Goal: Information Seeking & Learning: Find specific page/section

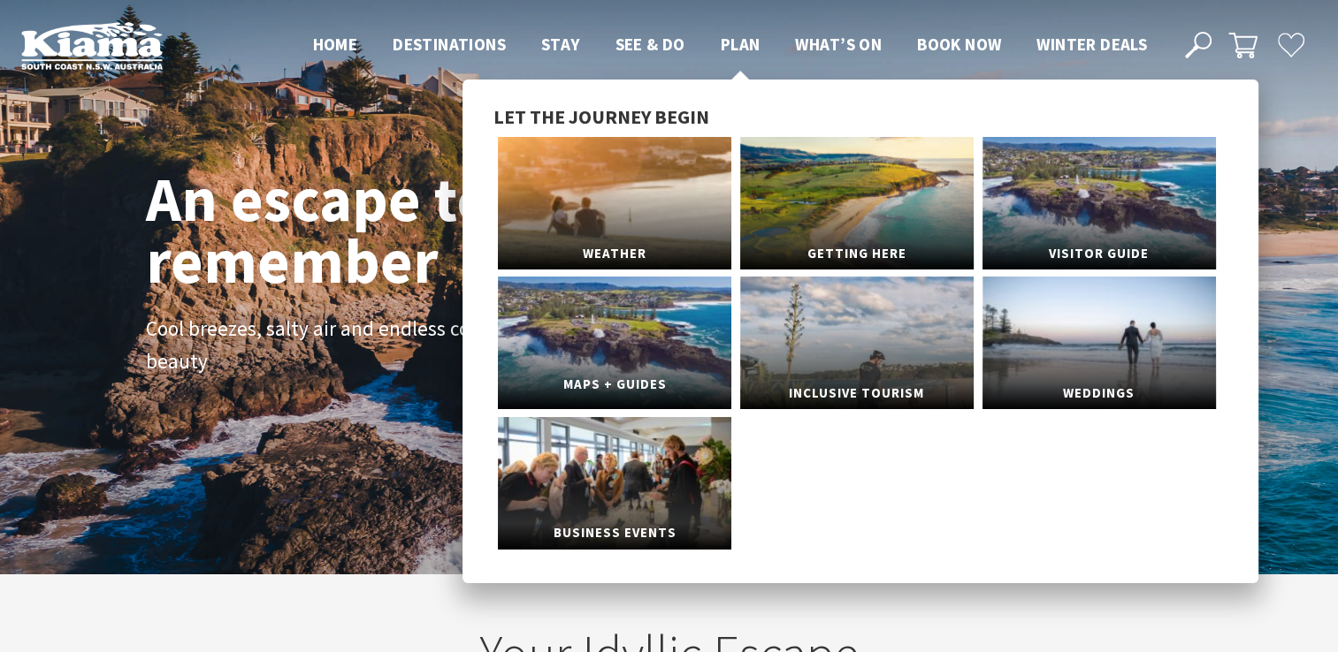
click at [626, 333] on link "Maps + Guides" at bounding box center [614, 343] width 233 height 133
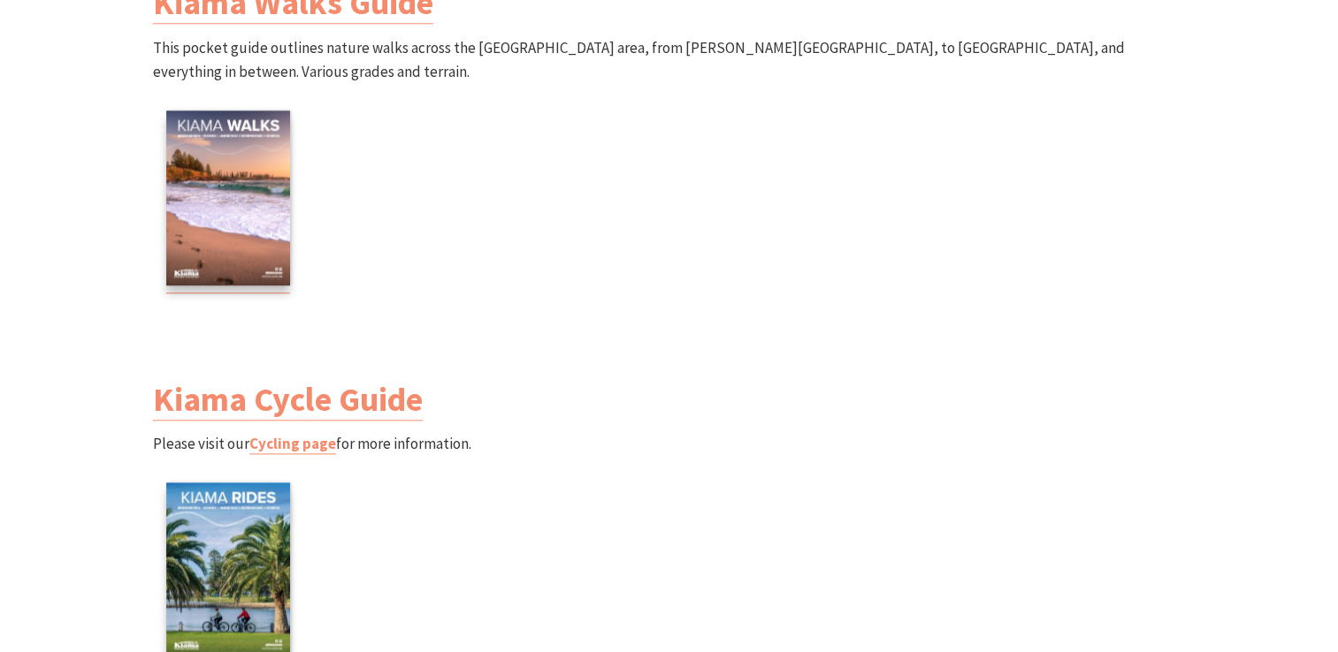
scroll to position [1865, 0]
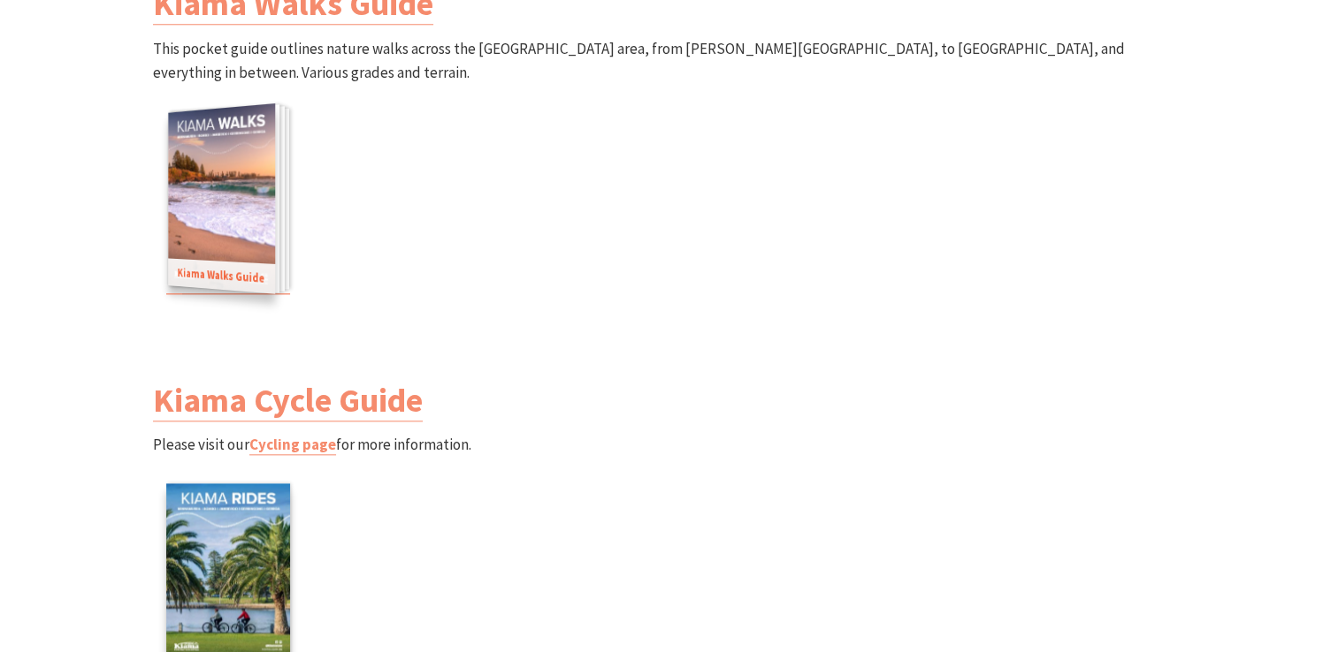
click at [254, 203] on img at bounding box center [221, 198] width 107 height 190
click at [175, 168] on link "Kiama Walks Guide" at bounding box center [228, 202] width 124 height 183
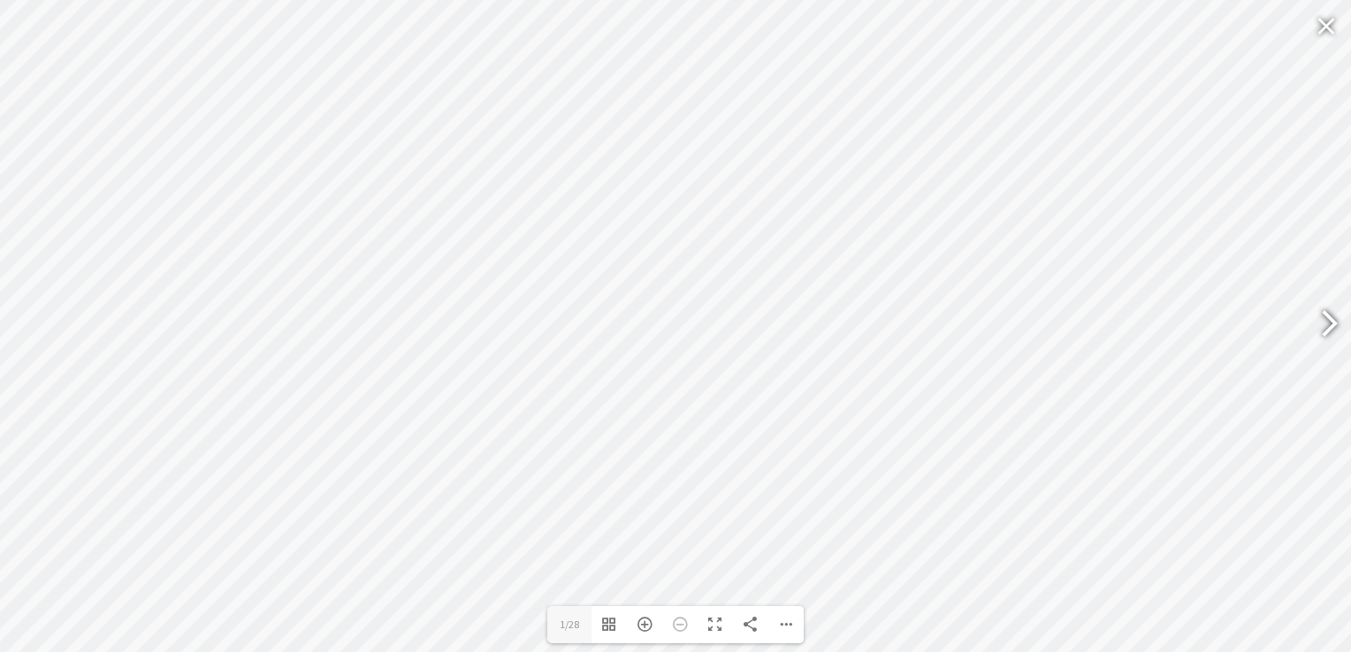
click at [1318, 313] on div at bounding box center [1321, 326] width 41 height 65
click at [26, 327] on div at bounding box center [29, 326] width 41 height 65
click at [1326, 310] on div at bounding box center [1321, 326] width 41 height 65
click at [40, 341] on div at bounding box center [29, 326] width 41 height 65
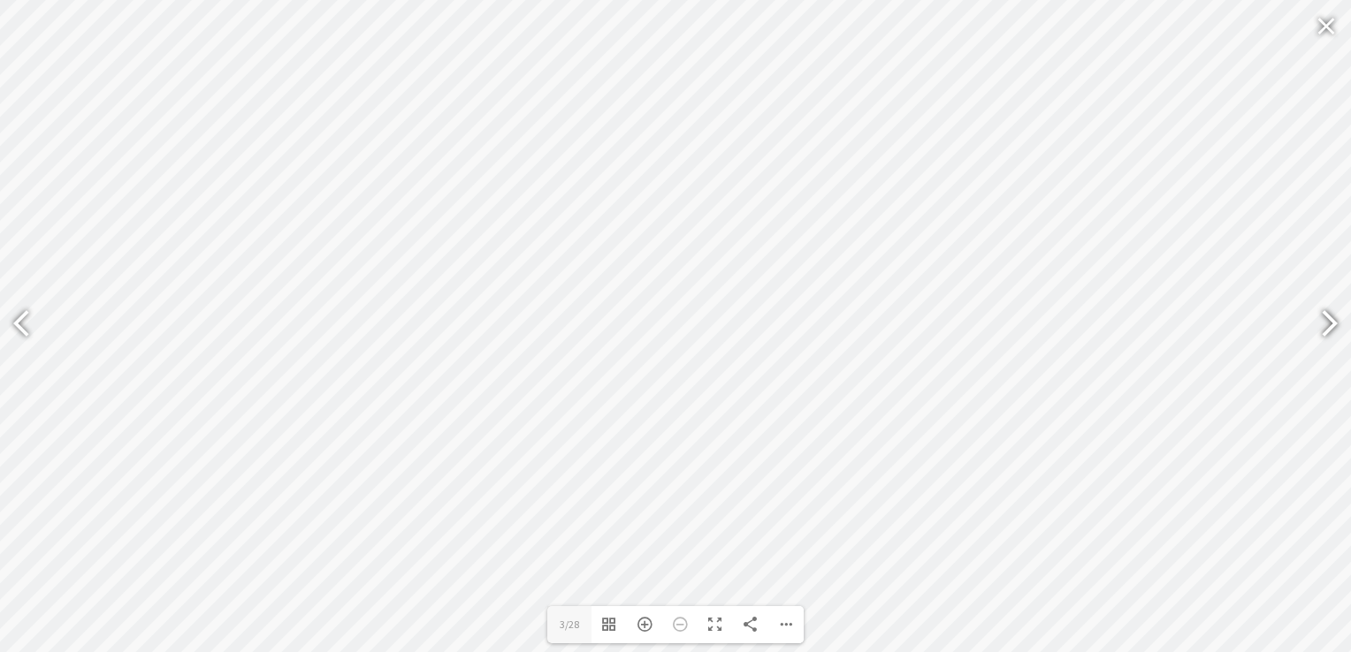
click at [1330, 327] on div at bounding box center [1321, 326] width 41 height 65
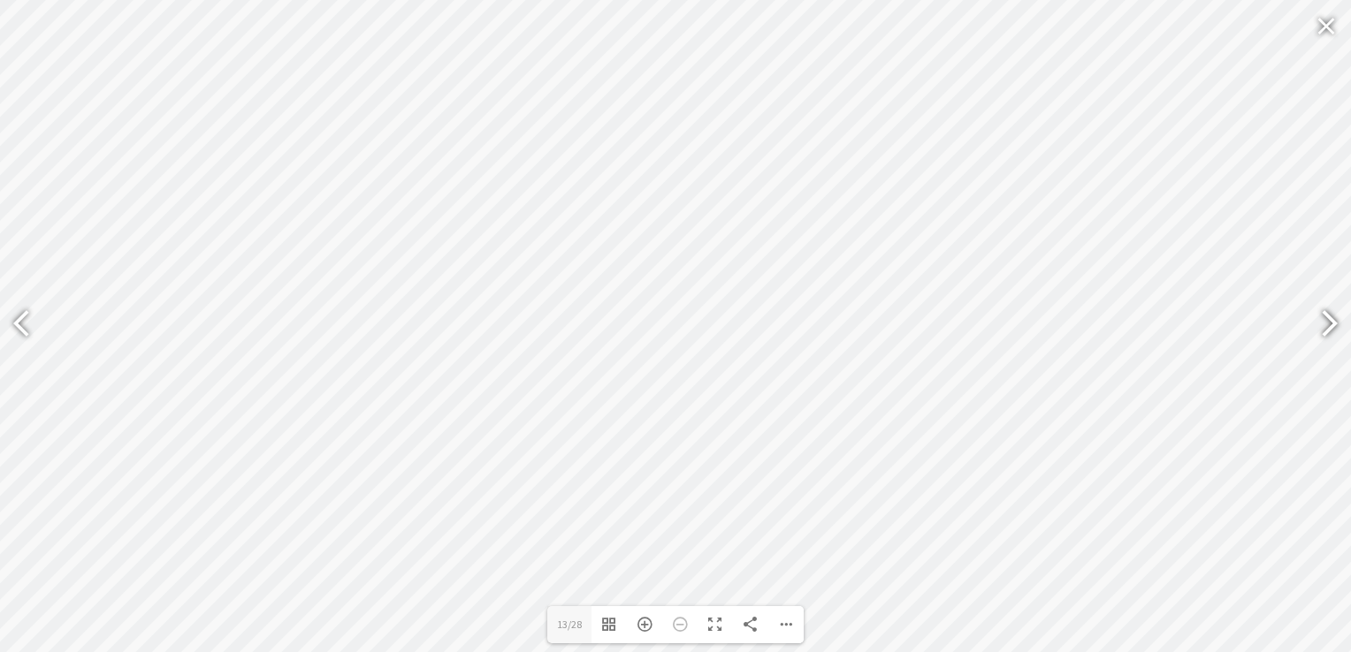
click at [1330, 327] on div at bounding box center [1321, 326] width 41 height 65
click at [1334, 329] on div at bounding box center [1321, 326] width 41 height 65
click at [31, 336] on div at bounding box center [29, 326] width 41 height 65
click at [1331, 338] on div at bounding box center [1321, 326] width 41 height 65
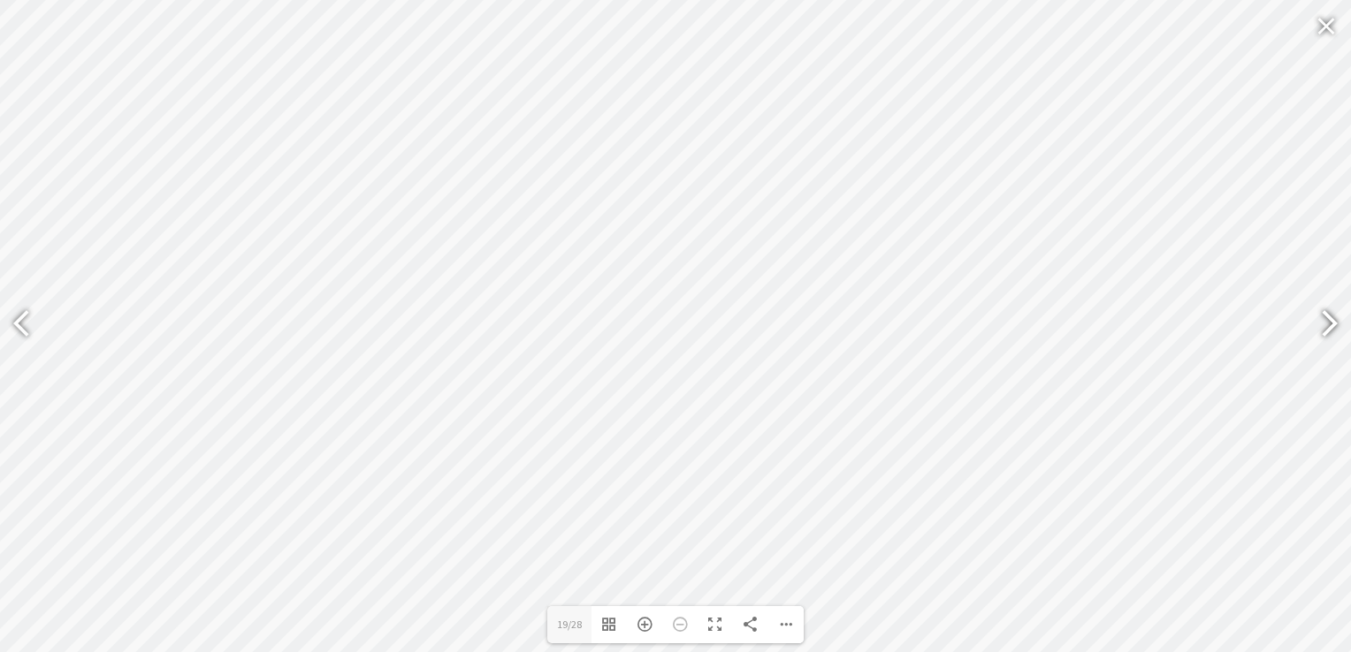
click at [1331, 338] on div at bounding box center [1321, 326] width 41 height 65
click at [1315, 316] on div at bounding box center [1321, 326] width 41 height 65
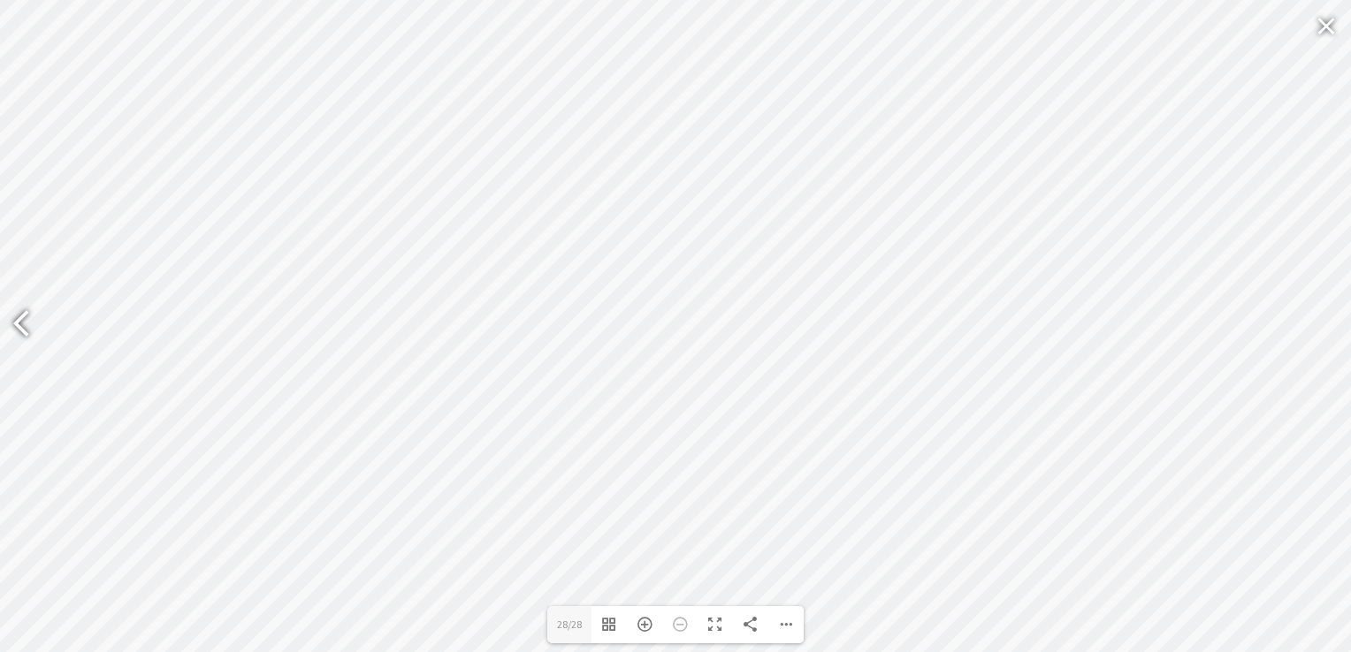
click at [27, 322] on div at bounding box center [29, 326] width 41 height 65
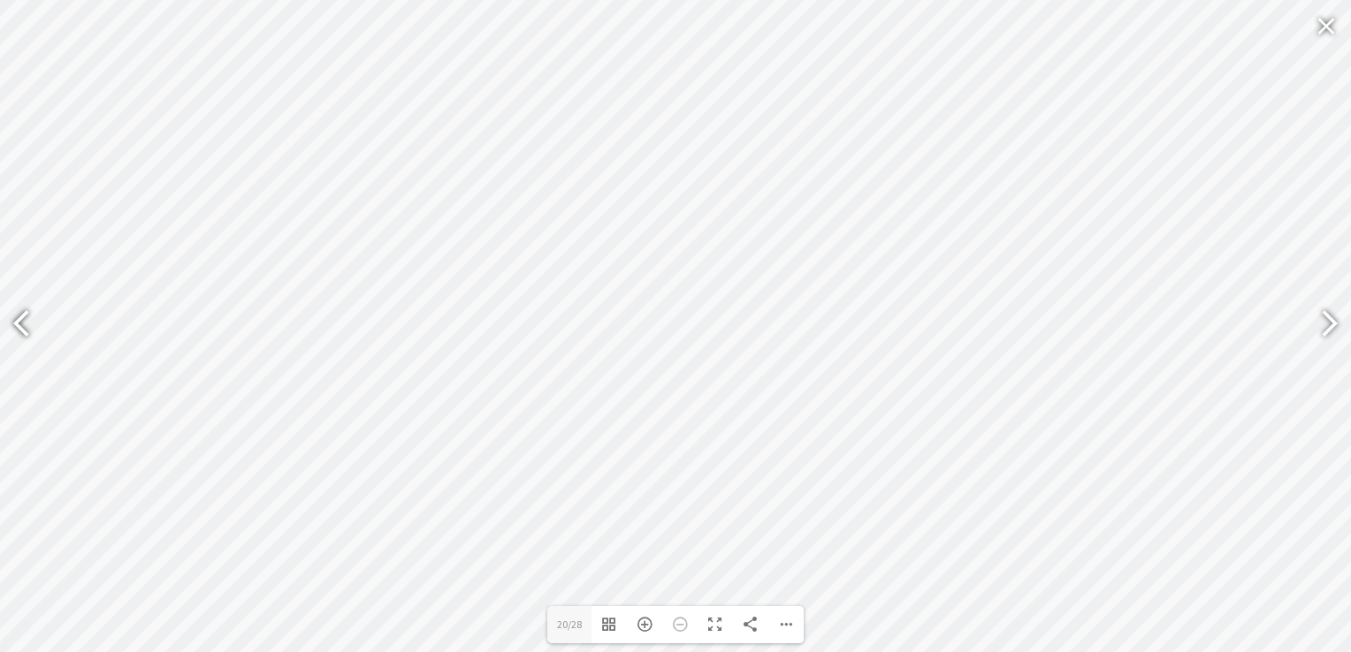
click at [27, 322] on div at bounding box center [29, 326] width 41 height 65
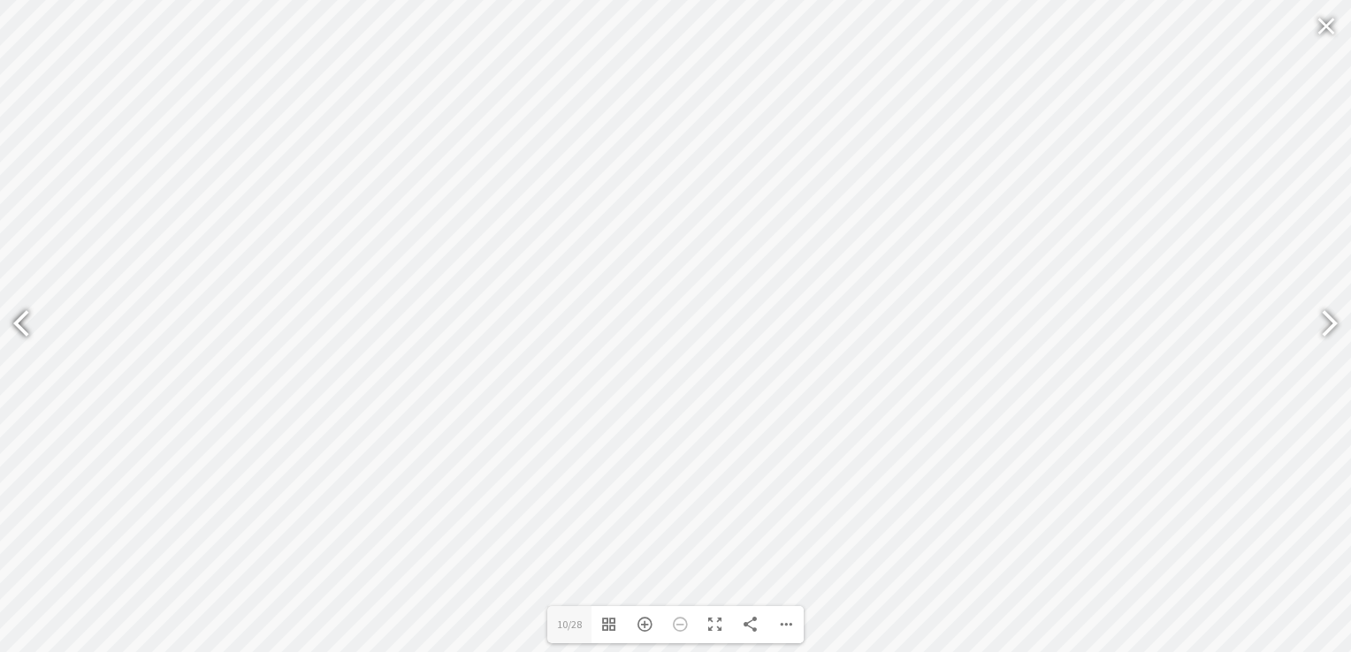
click at [27, 322] on div at bounding box center [29, 326] width 41 height 65
click at [1316, 332] on div at bounding box center [1321, 326] width 41 height 65
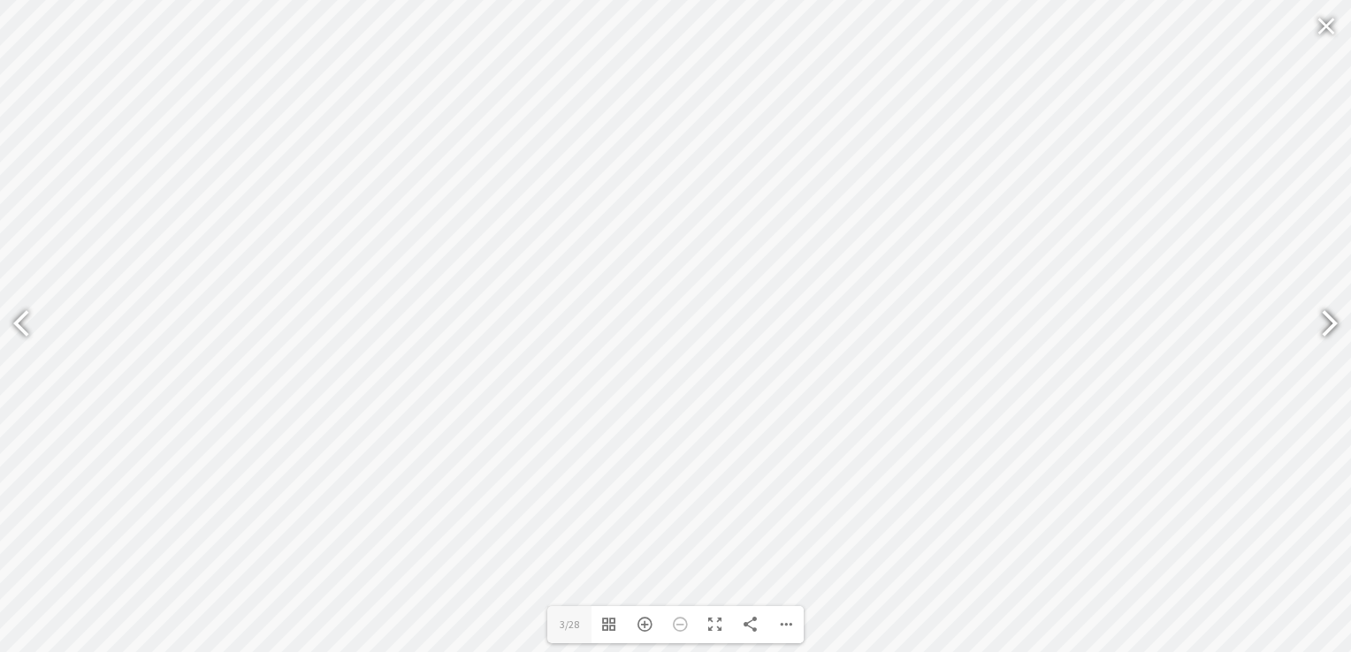
click at [1316, 332] on div at bounding box center [1321, 326] width 41 height 65
click at [26, 327] on div at bounding box center [29, 326] width 41 height 65
click at [1337, 321] on div at bounding box center [1329, 326] width 44 height 88
type input "3"
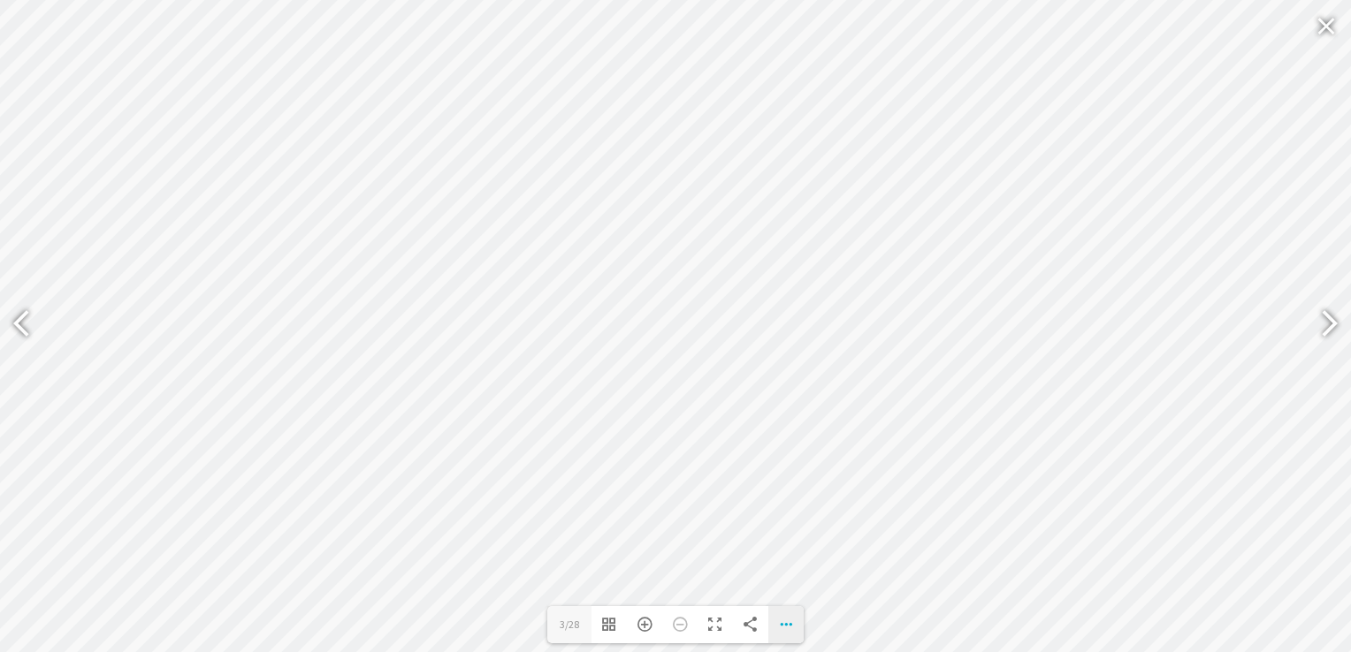
click at [792, 628] on div "Download PDF File Single Page Mode Goto First Page Goto Last Page Turn on/off S…" at bounding box center [785, 624] width 35 height 37
click at [729, 462] on link "Download PDF File" at bounding box center [719, 456] width 150 height 32
click at [1326, 20] on div at bounding box center [1326, 25] width 41 height 42
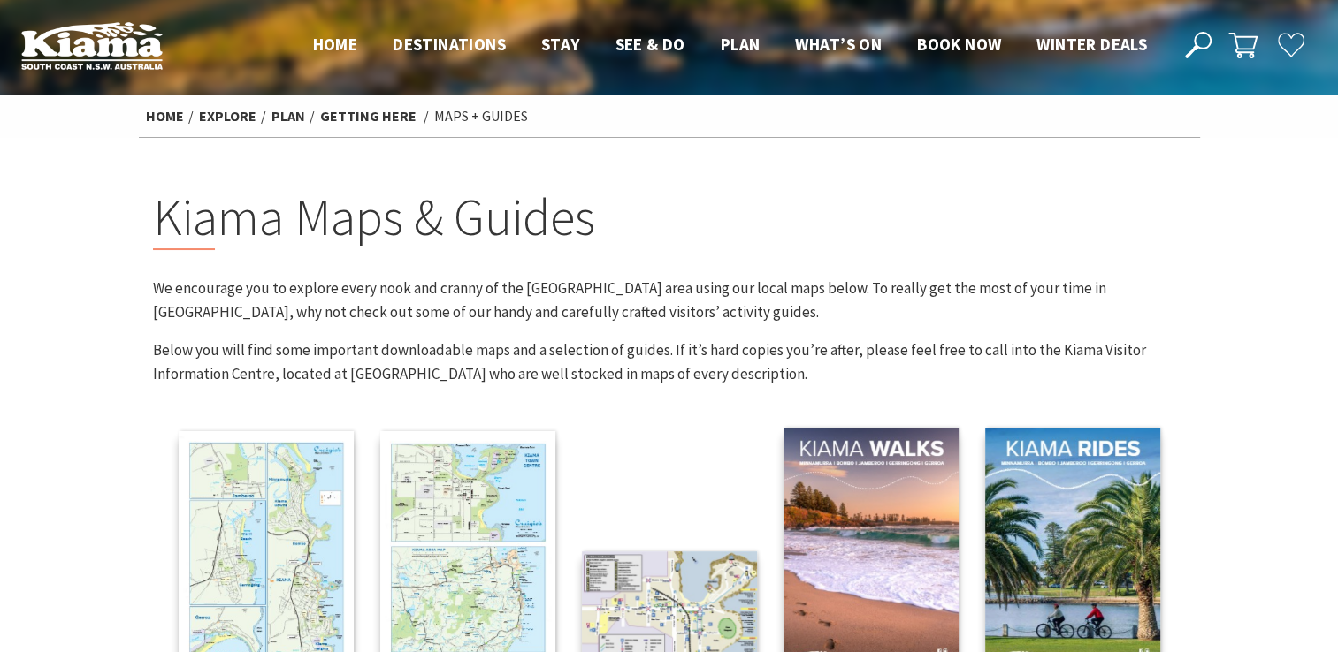
click at [1198, 51] on icon at bounding box center [1198, 45] width 27 height 27
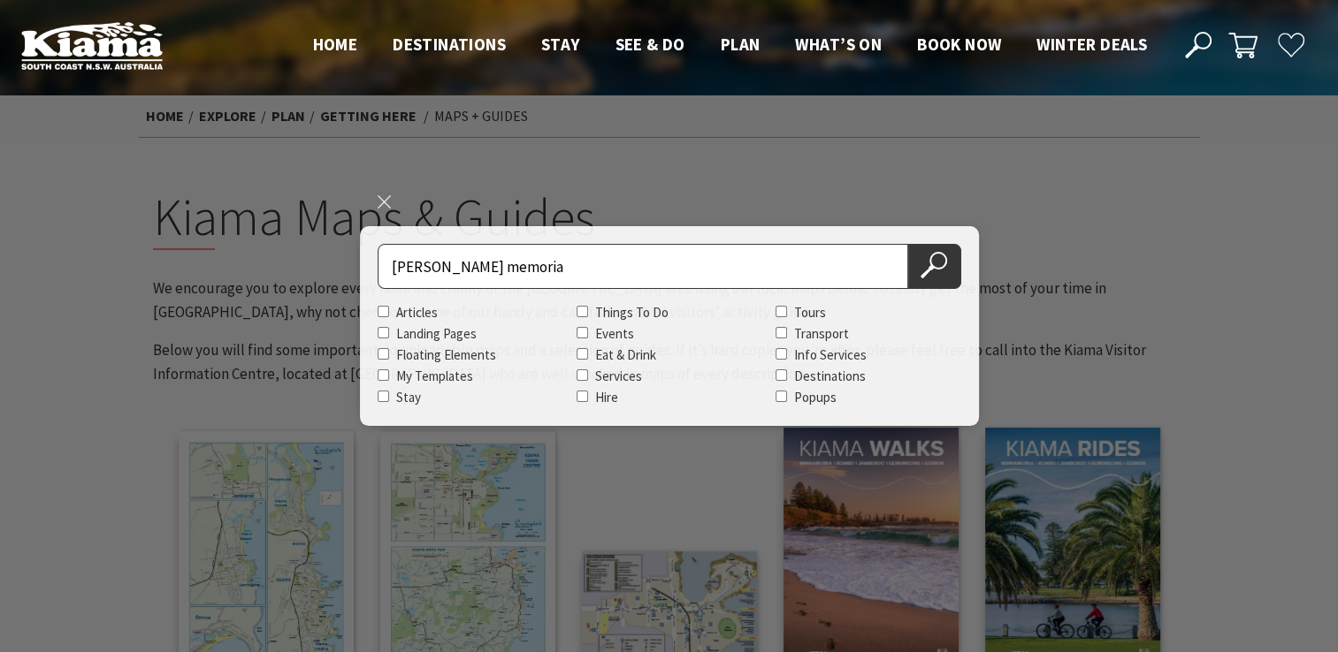
click at [908, 244] on button "Search Now" at bounding box center [934, 266] width 53 height 45
type input "[PERSON_NAME] memorial"
click at [926, 263] on icon at bounding box center [933, 265] width 27 height 27
click at [924, 254] on icon at bounding box center [933, 265] width 27 height 27
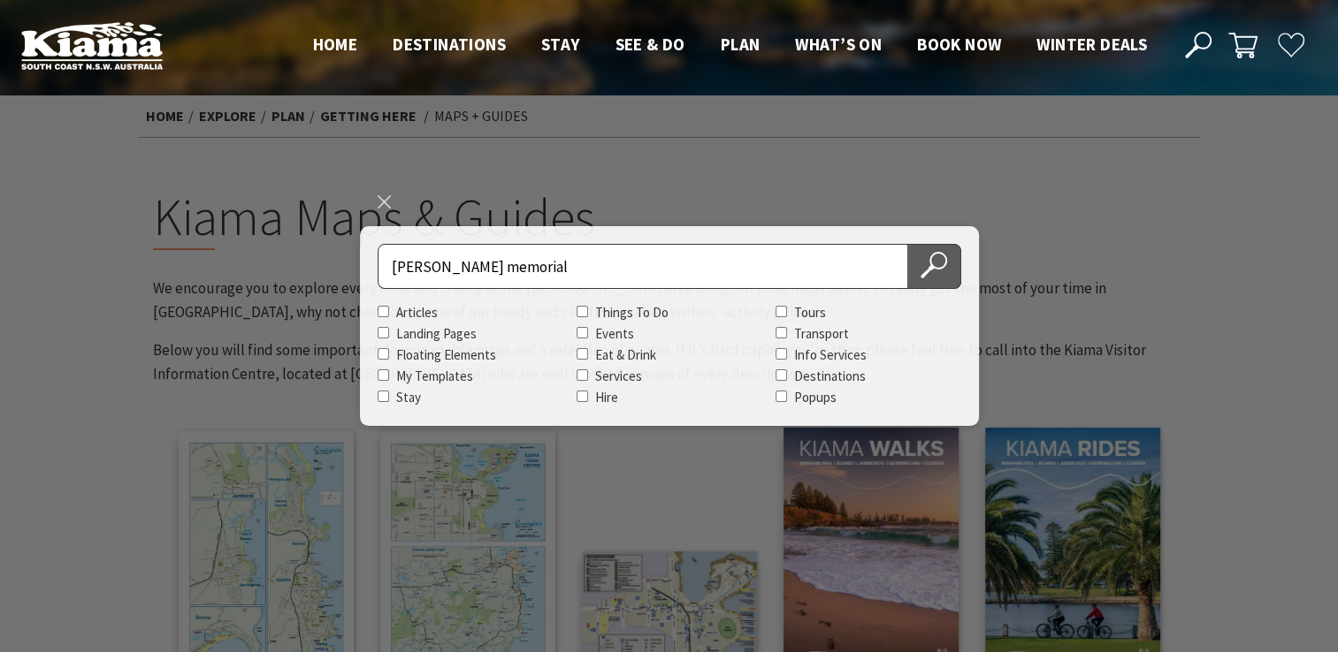
click at [924, 254] on icon at bounding box center [933, 265] width 27 height 27
click at [555, 278] on input "[PERSON_NAME] memorial" at bounding box center [642, 266] width 530 height 45
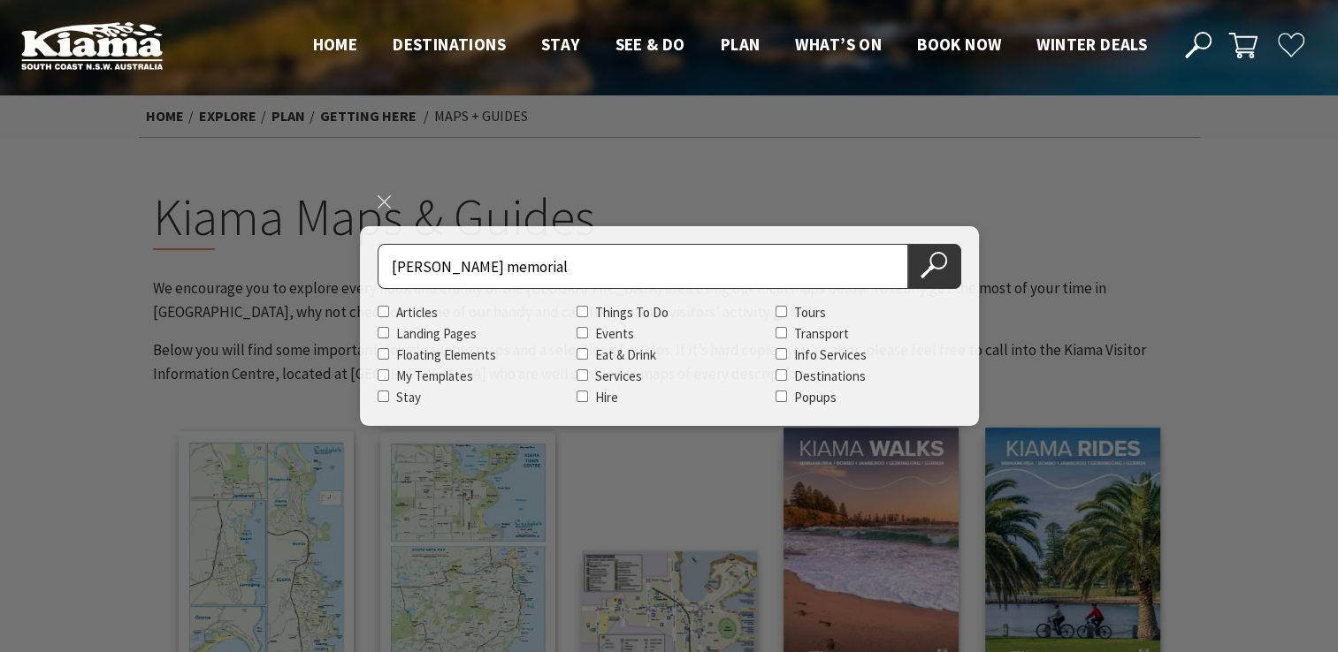
click at [555, 278] on input "[PERSON_NAME] memorial" at bounding box center [642, 266] width 530 height 45
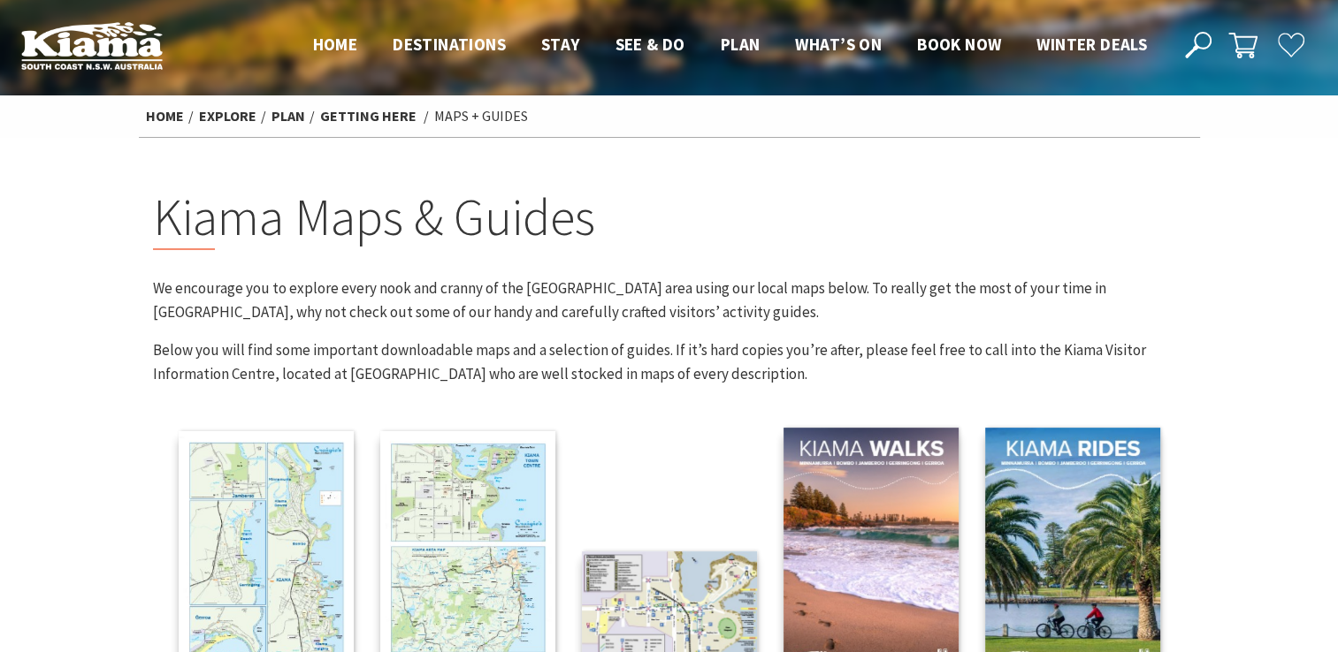
scroll to position [1865, 0]
